Goal: Complete application form: Complete application form

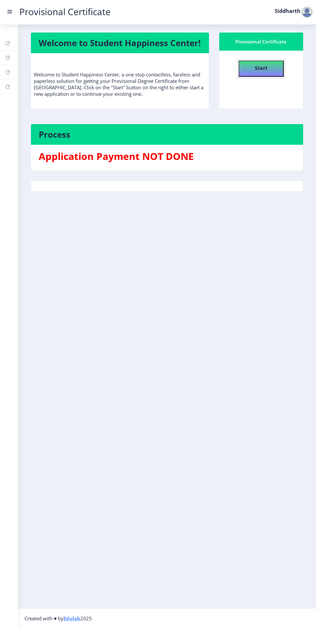
click at [271, 73] on button "Start" at bounding box center [261, 69] width 45 height 16
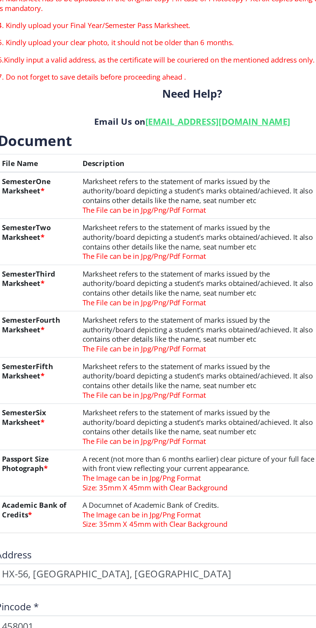
scroll to position [45, 0]
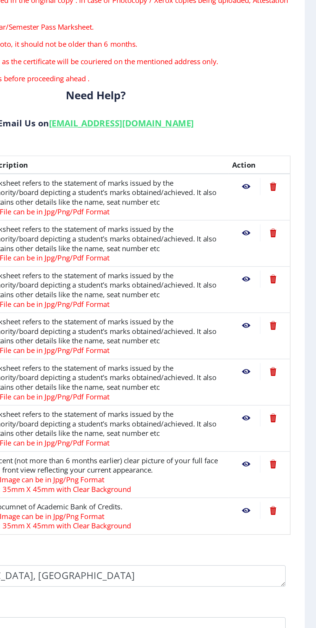
click at [270, 342] on nb-action at bounding box center [268, 339] width 19 height 12
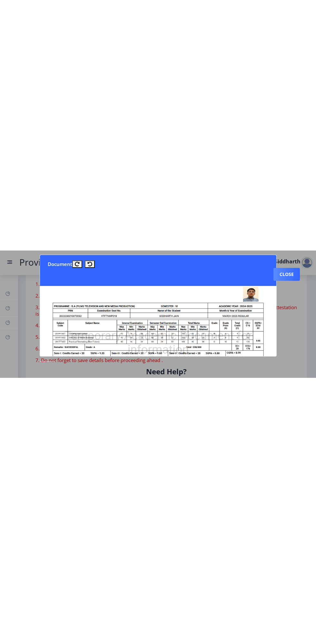
scroll to position [0, 0]
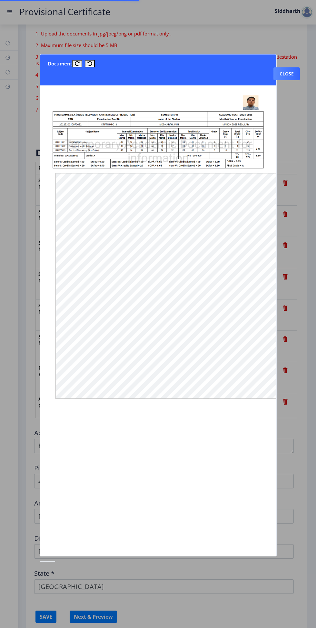
click at [286, 65] on div at bounding box center [158, 314] width 316 height 628
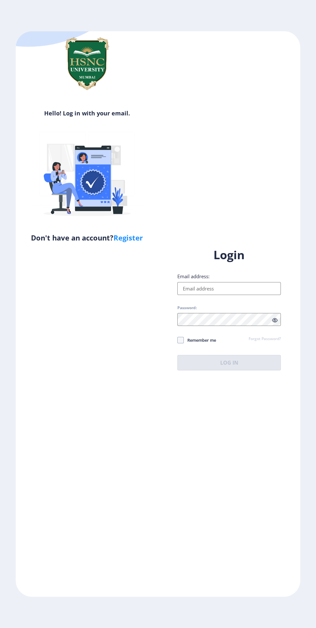
click at [245, 295] on input "Email address:" at bounding box center [229, 288] width 104 height 13
